Goal: Check status: Check status

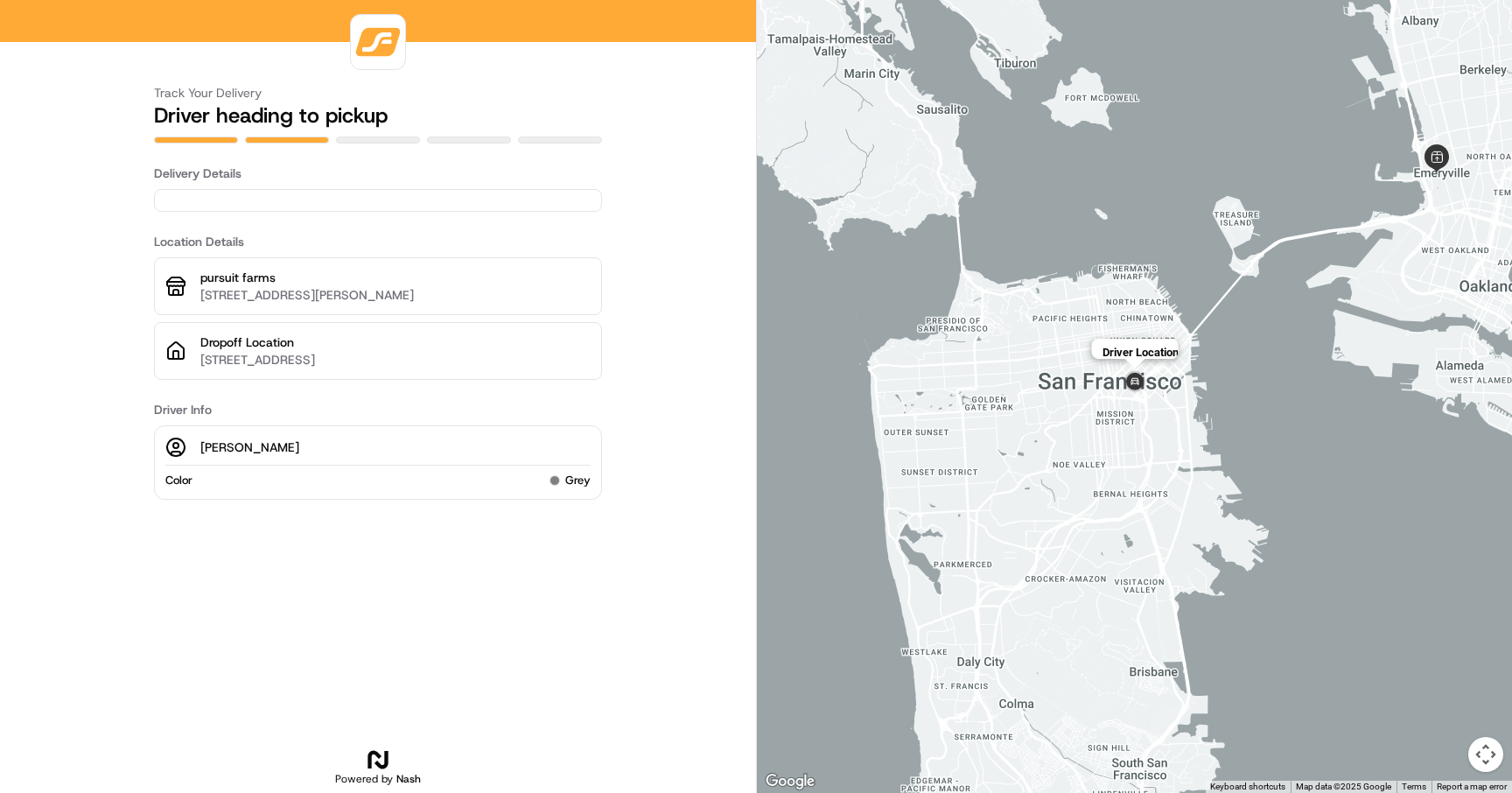
click at [1132, 382] on img at bounding box center [1134, 382] width 28 height 28
click at [1133, 382] on img at bounding box center [1134, 382] width 28 height 28
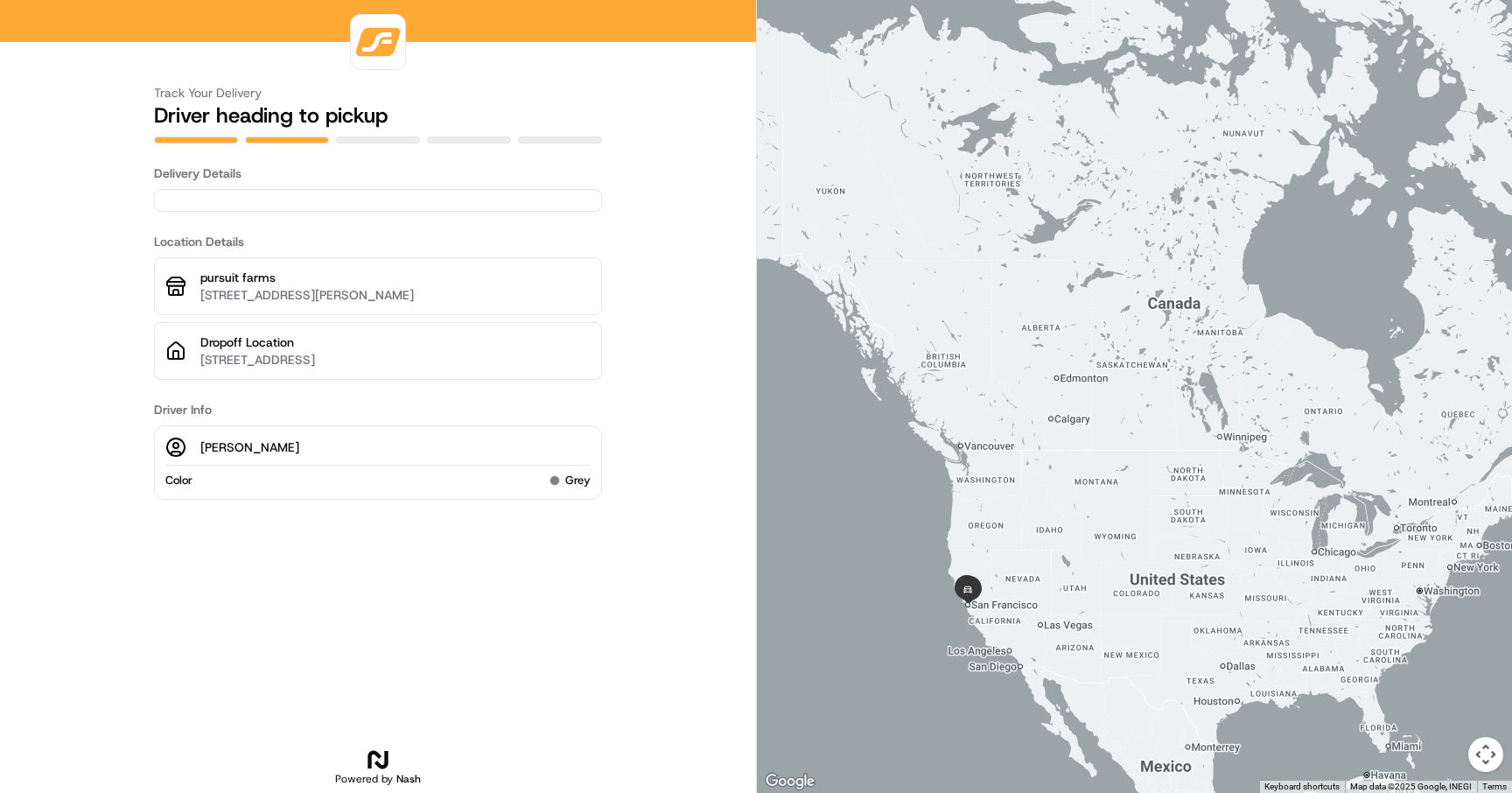
drag, startPoint x: 1019, startPoint y: 365, endPoint x: 912, endPoint y: 421, distance: 120.8
click at [882, 484] on div at bounding box center [1134, 396] width 755 height 793
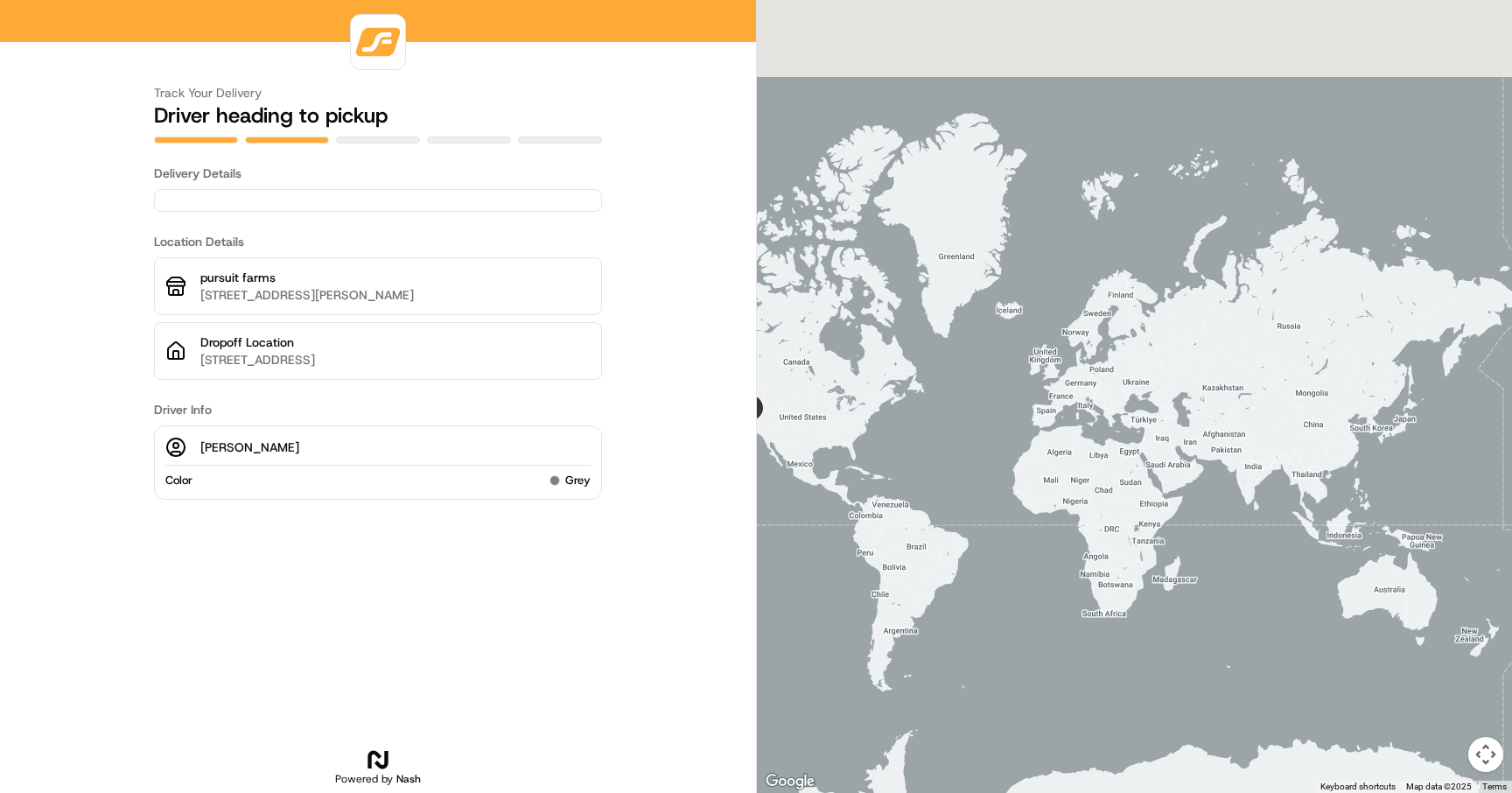
drag, startPoint x: 1202, startPoint y: 472, endPoint x: 978, endPoint y: 445, distance: 225.6
click at [978, 445] on div at bounding box center [1134, 396] width 755 height 793
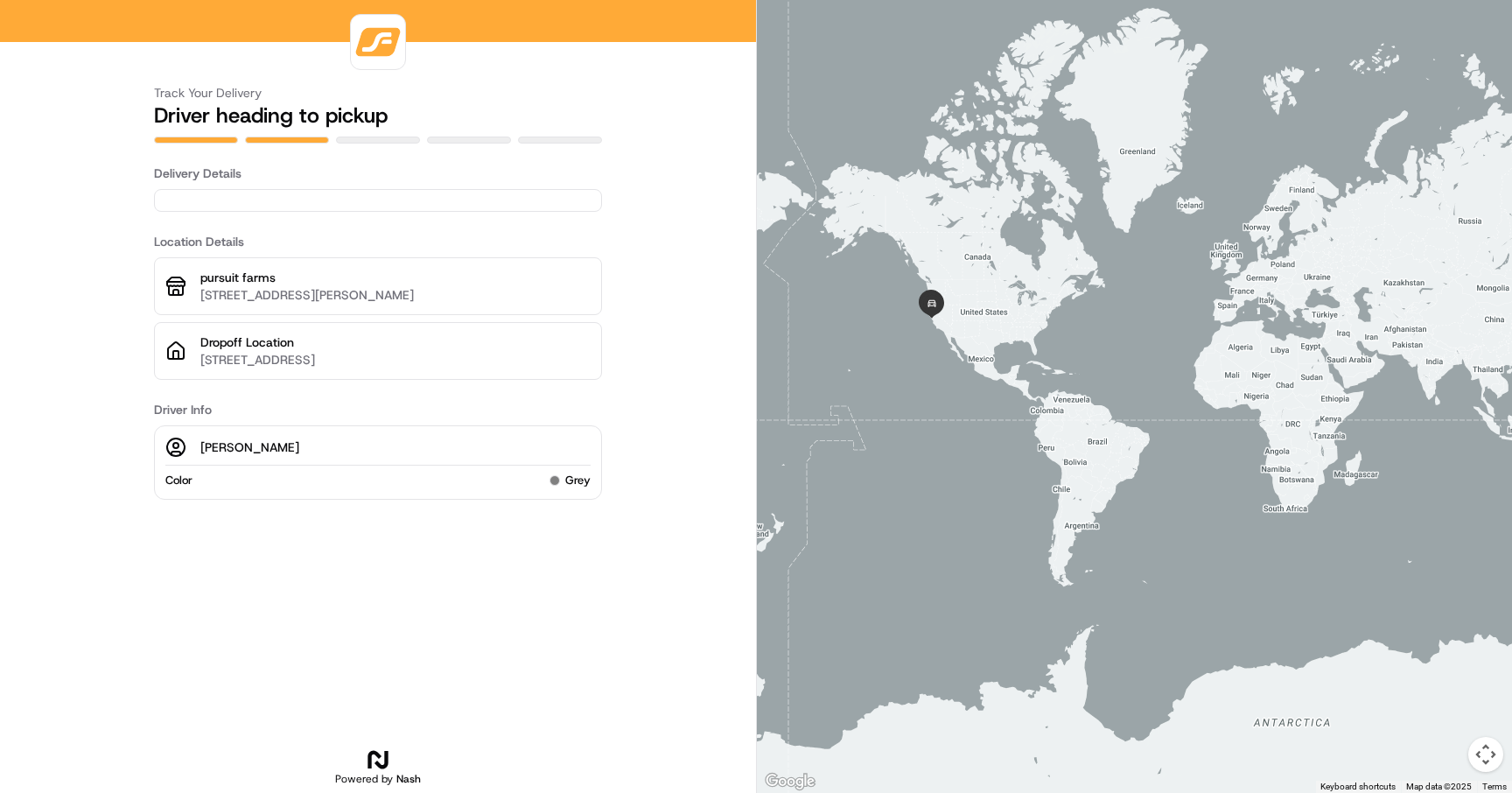
drag, startPoint x: 1247, startPoint y: 560, endPoint x: 1430, endPoint y: 455, distance: 211.0
click at [1430, 455] on div at bounding box center [1134, 396] width 755 height 793
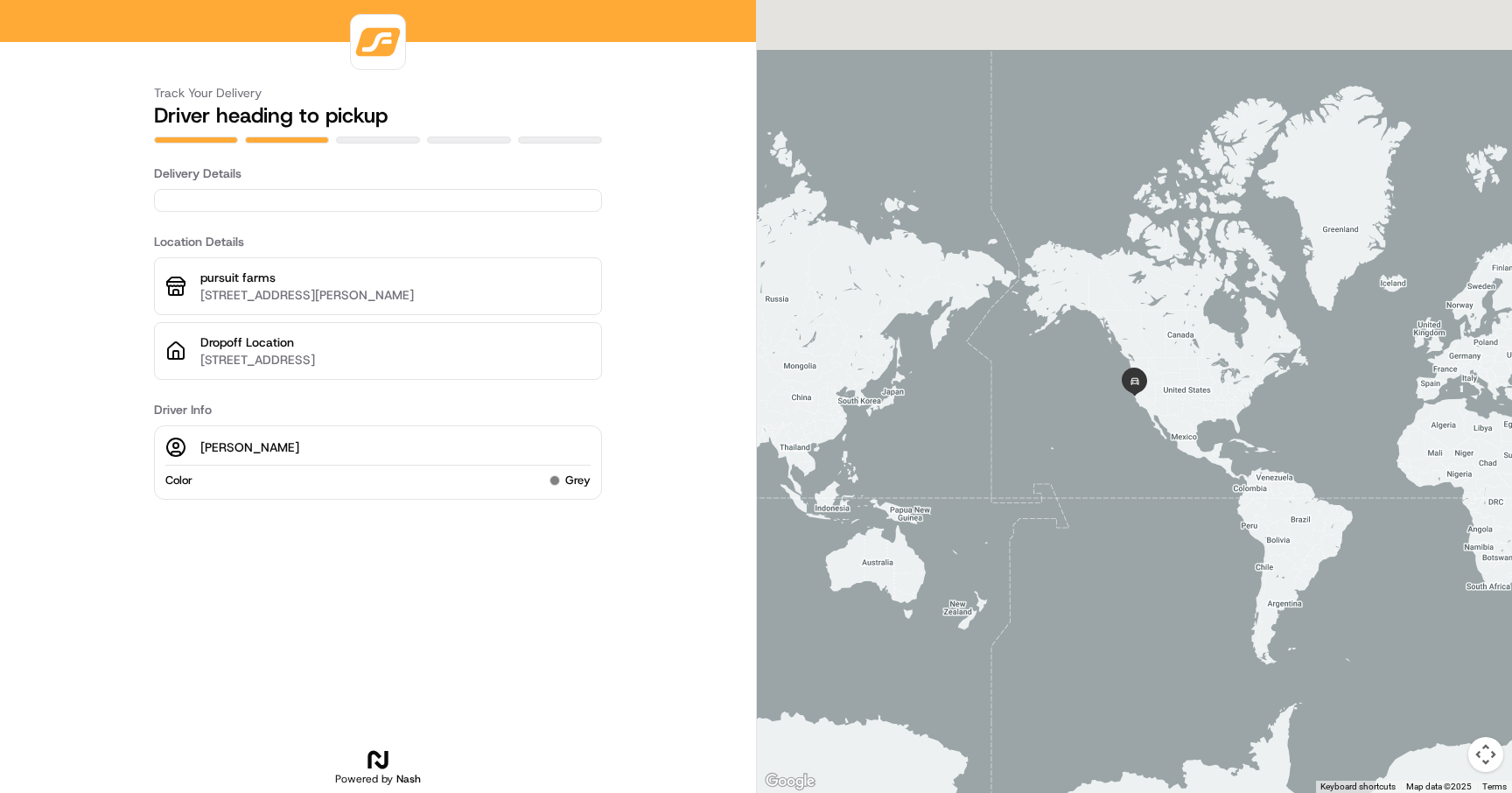
drag, startPoint x: 1423, startPoint y: 451, endPoint x: 973, endPoint y: 429, distance: 450.5
click at [973, 429] on div at bounding box center [1134, 396] width 755 height 793
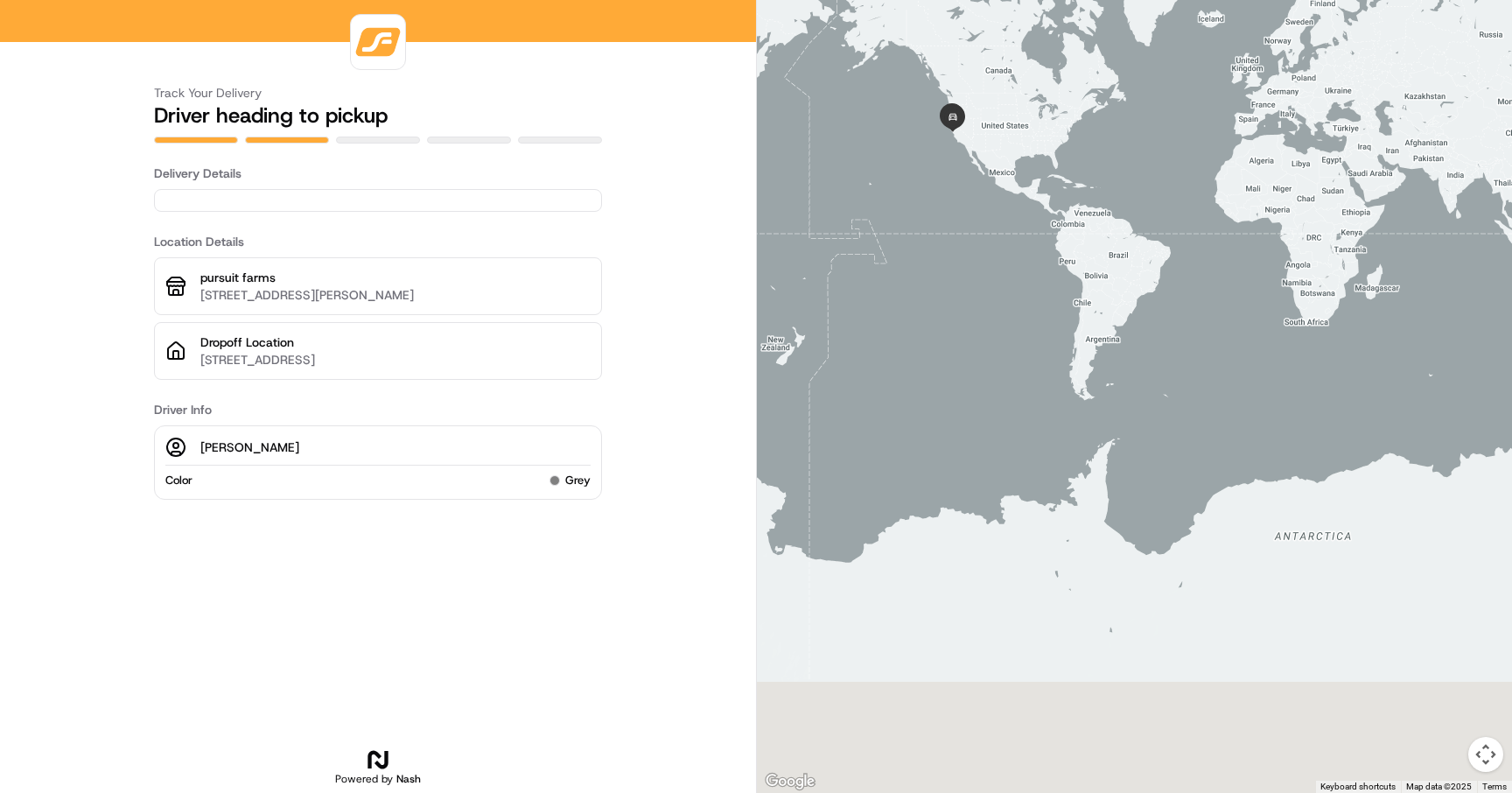
drag, startPoint x: 1072, startPoint y: 534, endPoint x: 892, endPoint y: 276, distance: 314.6
click at [892, 276] on div at bounding box center [1134, 396] width 755 height 793
